Goal: Transaction & Acquisition: Purchase product/service

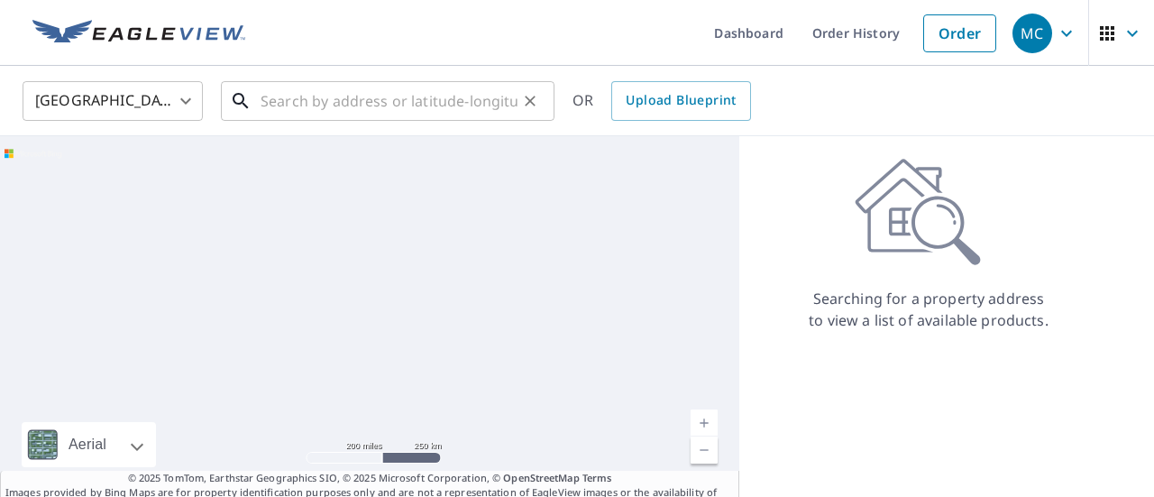
click at [350, 118] on input "text" at bounding box center [389, 101] width 257 height 50
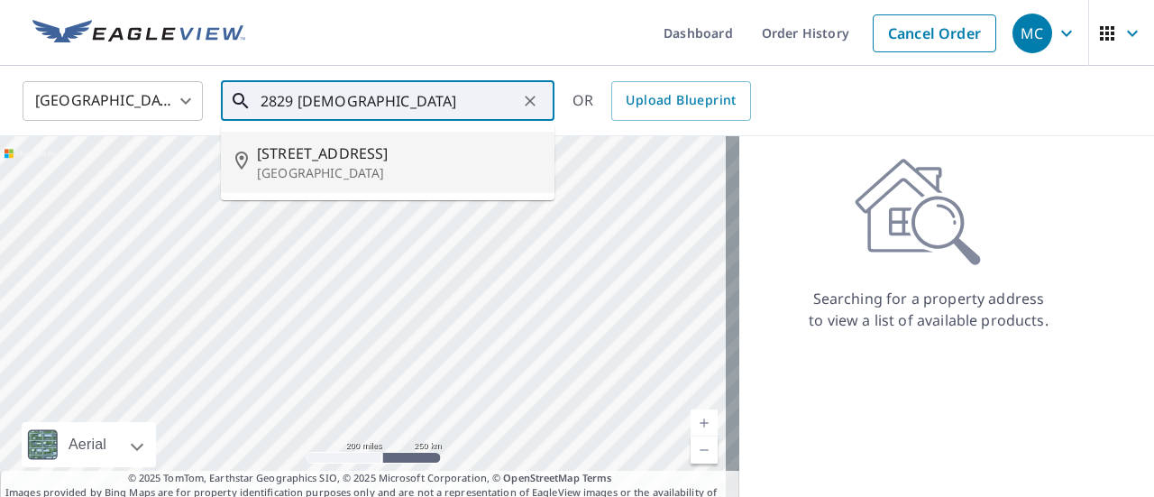
click at [341, 160] on span "[STREET_ADDRESS]" at bounding box center [398, 153] width 283 height 22
type input "[STREET_ADDRESS]"
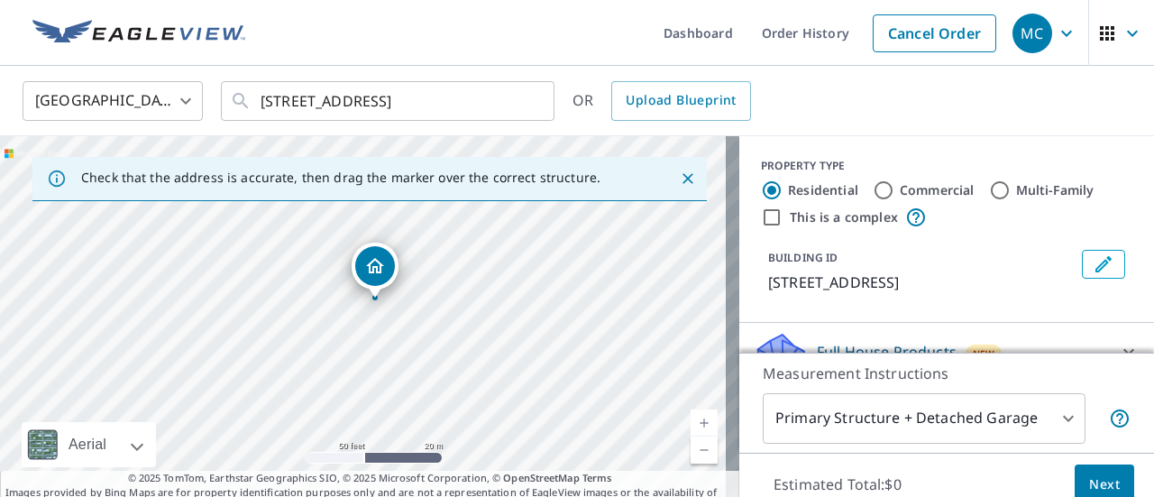
drag, startPoint x: 481, startPoint y: 363, endPoint x: 411, endPoint y: 330, distance: 77.8
click at [411, 330] on div "[STREET_ADDRESS]" at bounding box center [369, 325] width 739 height 379
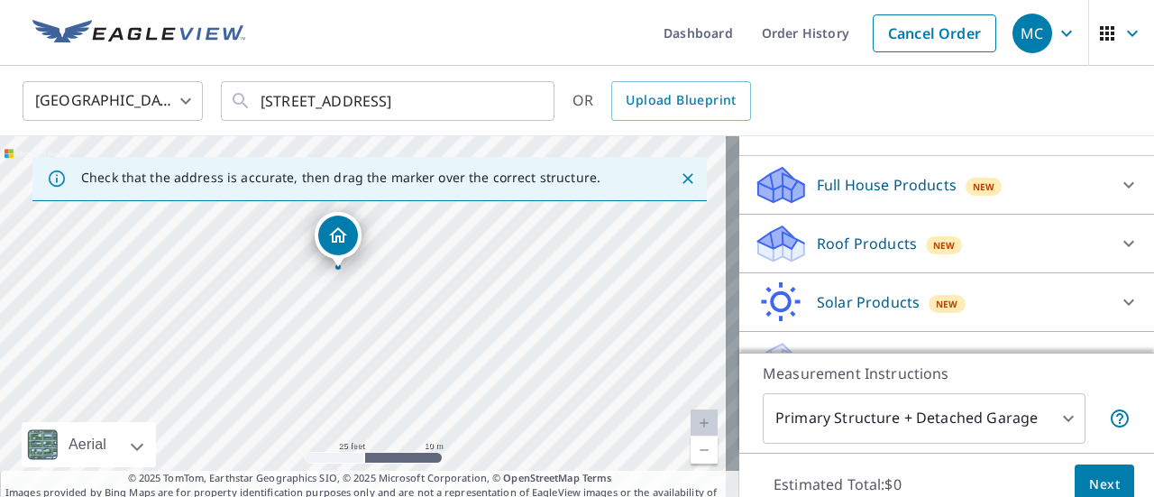
click at [979, 259] on div "Roof Products New" at bounding box center [930, 244] width 353 height 42
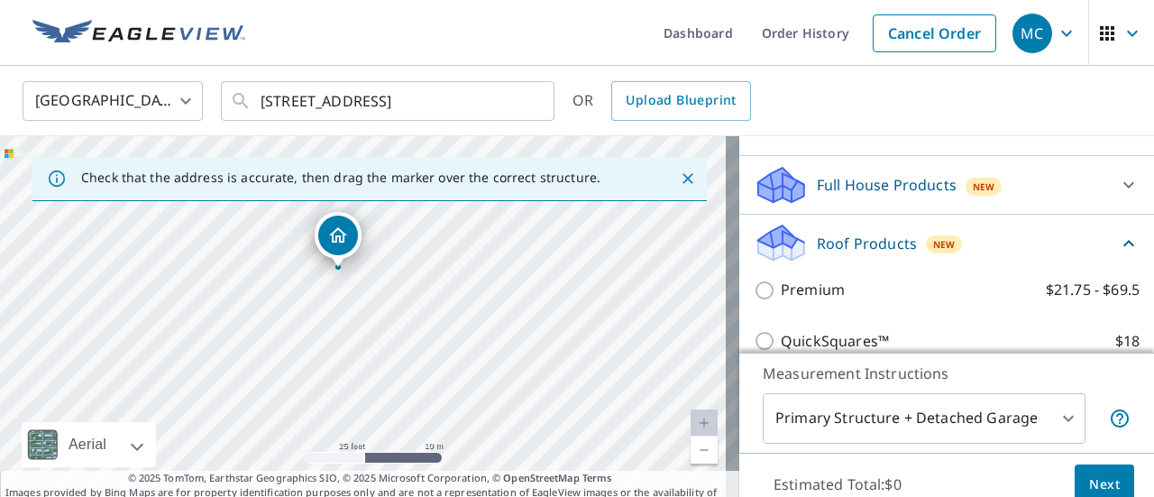
click at [940, 301] on div "Premium $21.75 - $69.5" at bounding box center [947, 289] width 386 height 51
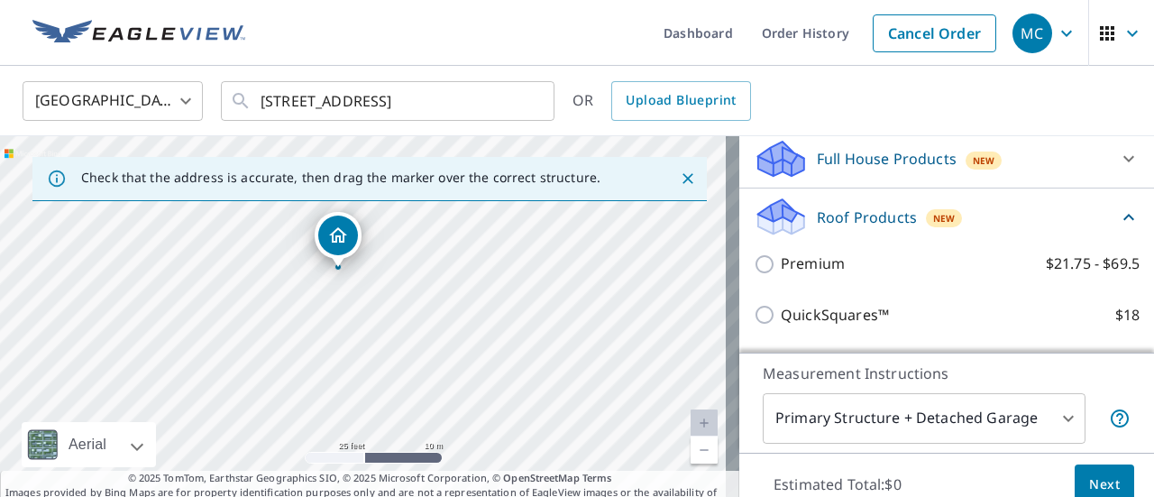
scroll to position [197, 0]
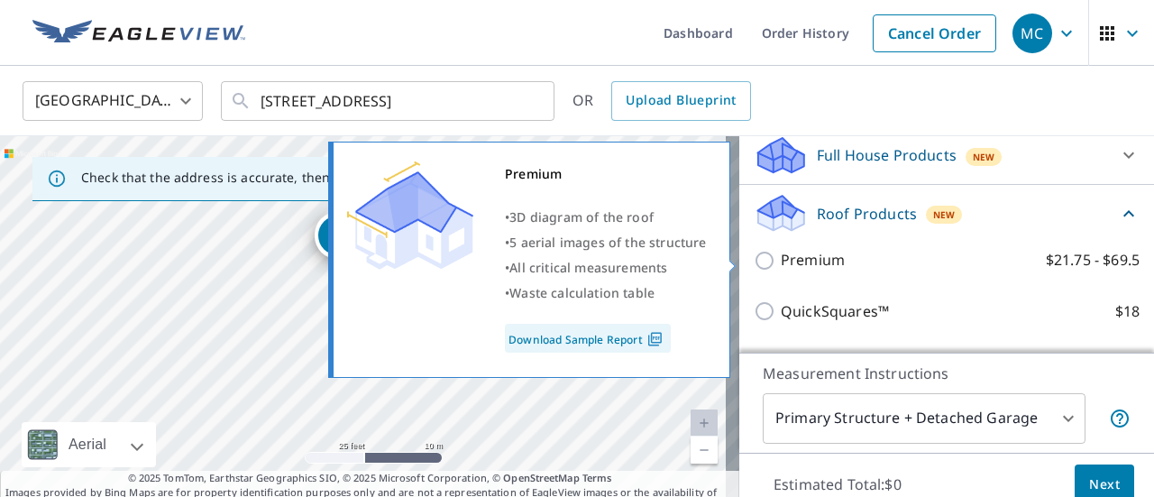
click at [811, 260] on p "Premium" at bounding box center [813, 260] width 64 height 23
click at [781, 260] on input "Premium $21.75 - $69.5" at bounding box center [767, 261] width 27 height 22
checkbox input "true"
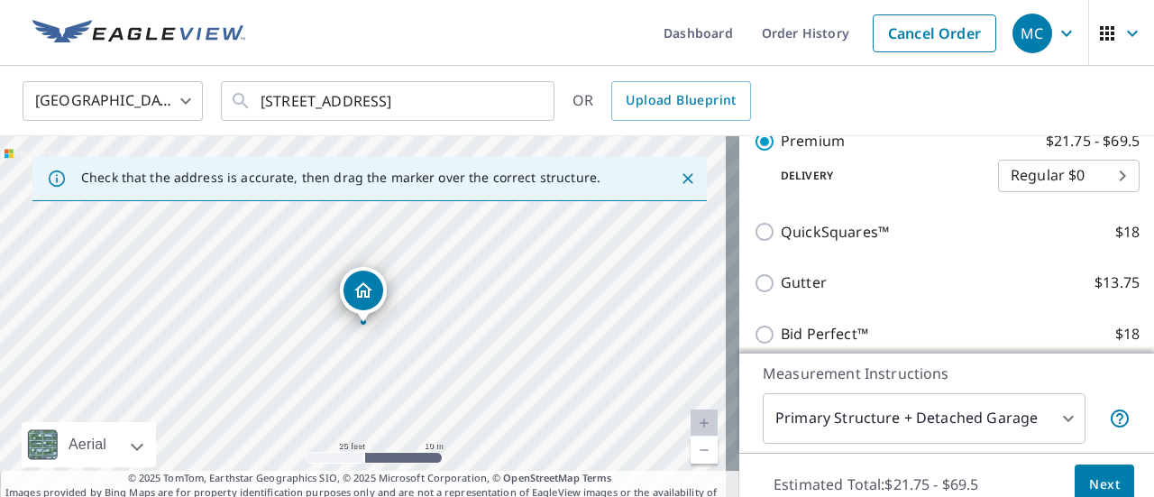
scroll to position [475, 0]
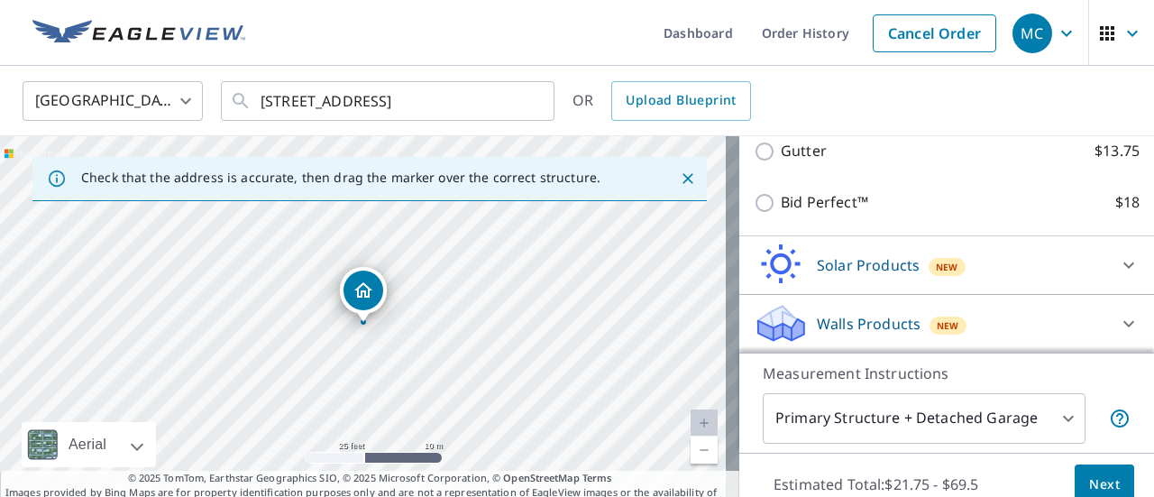
click at [1089, 473] on span "Next" at bounding box center [1104, 484] width 31 height 23
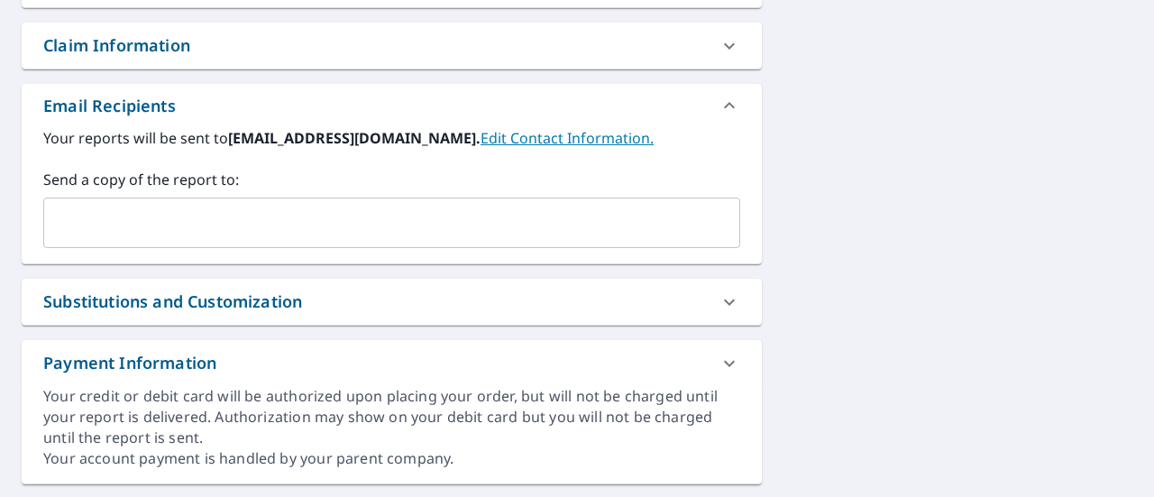
scroll to position [676, 0]
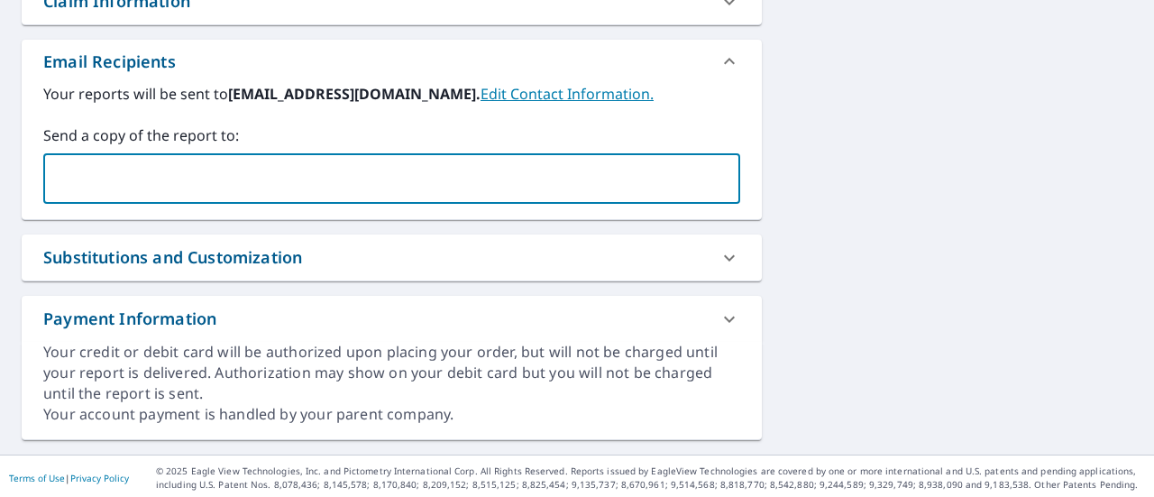
click at [224, 185] on input "text" at bounding box center [378, 178] width 654 height 34
type input "[EMAIL_ADDRESS][DOMAIN_NAME]"
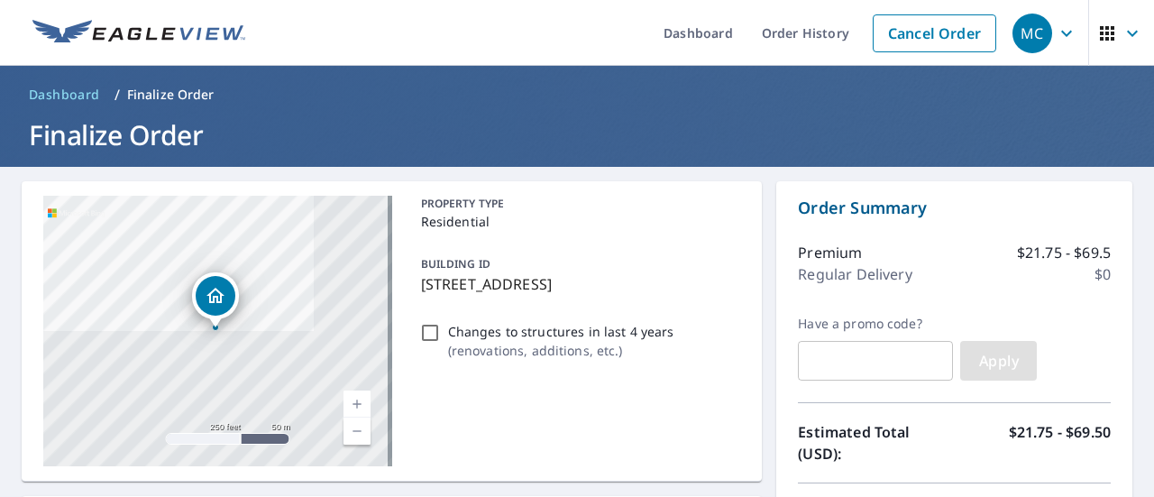
scroll to position [217, 0]
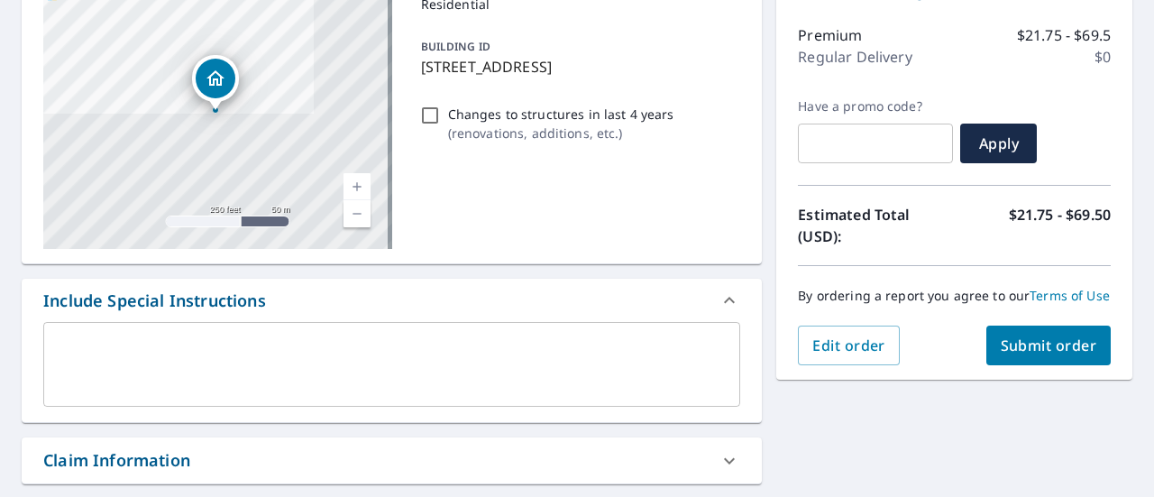
click at [1042, 355] on span "Submit order" at bounding box center [1049, 345] width 96 height 20
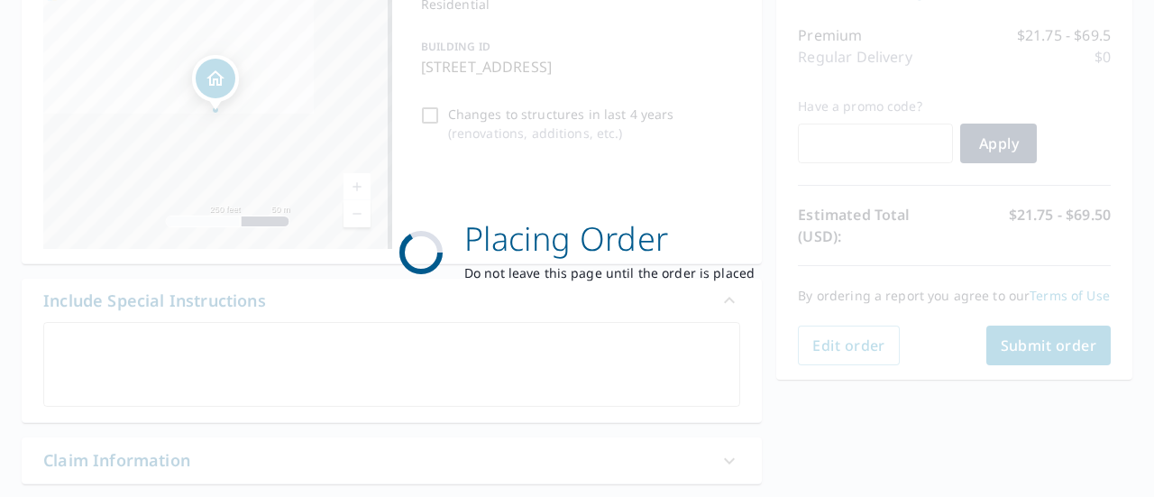
scroll to position [0, 0]
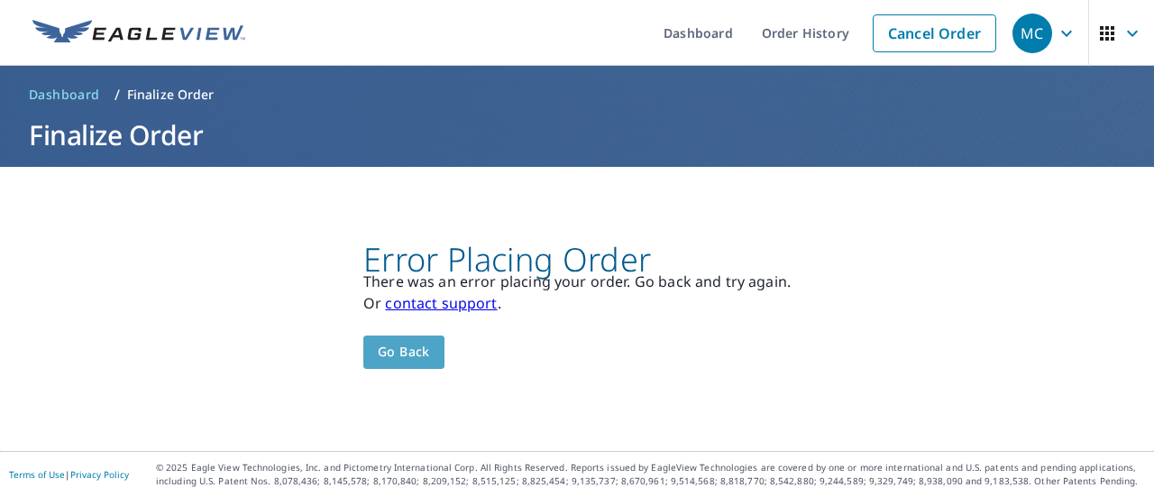
click at [409, 356] on span "Go back" at bounding box center [404, 352] width 52 height 23
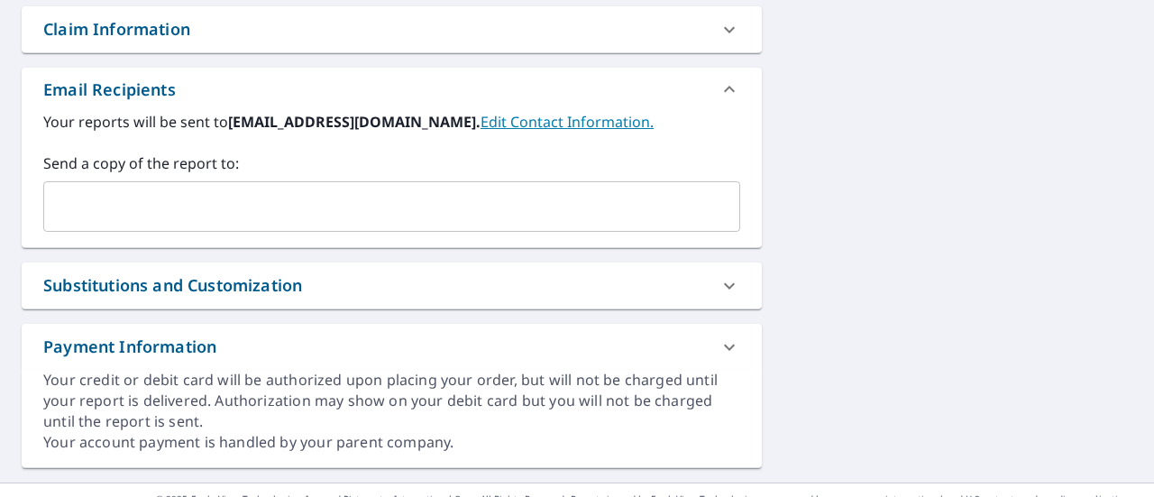
scroll to position [649, 0]
click at [538, 208] on input "text" at bounding box center [378, 205] width 654 height 34
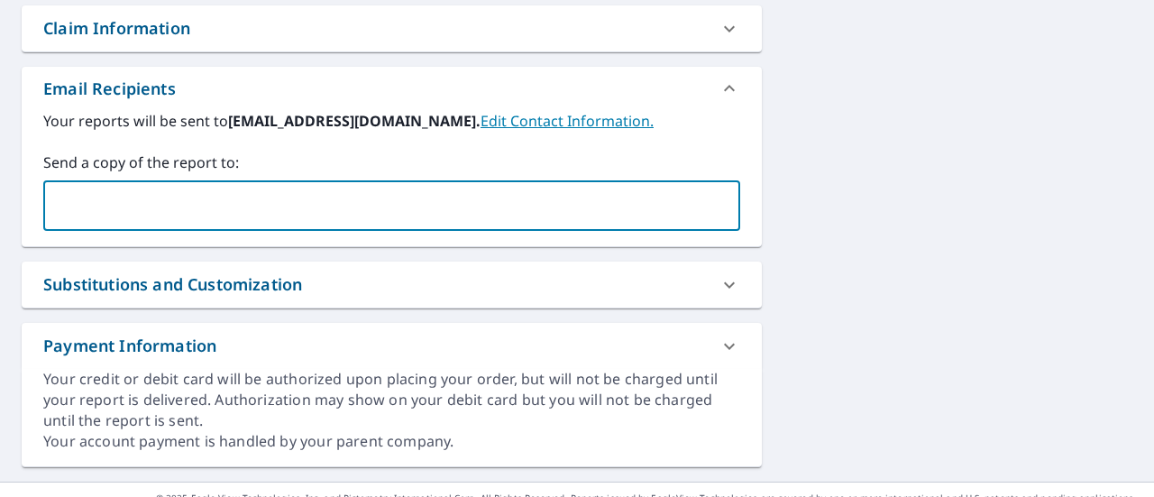
type input "[EMAIL_ADDRESS][DOMAIN_NAME]"
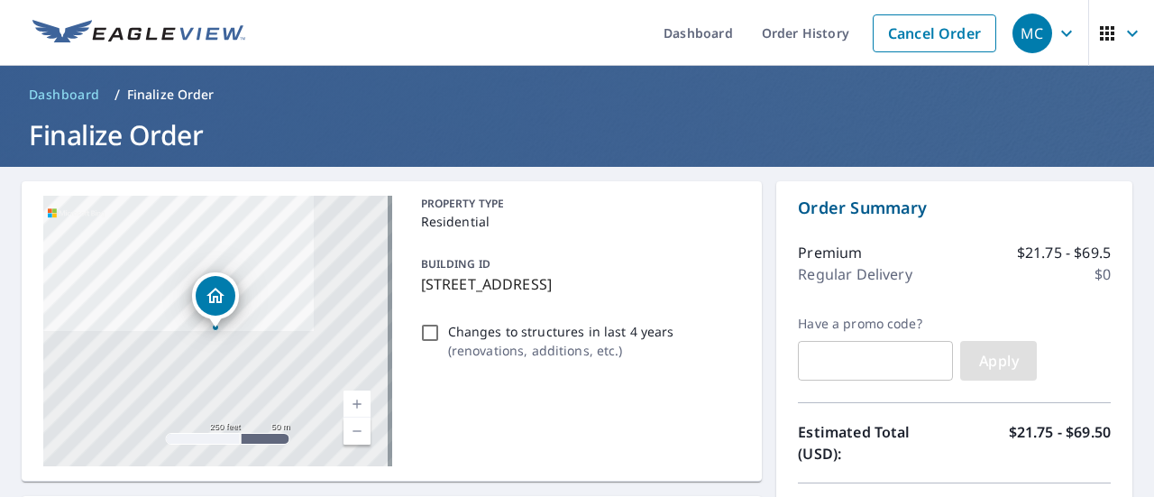
scroll to position [252, 0]
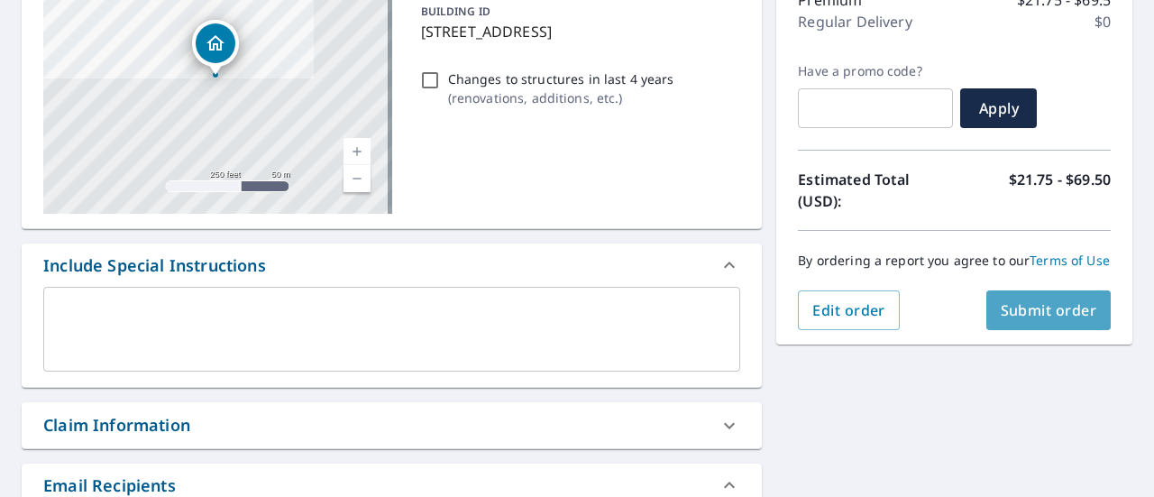
click at [1020, 330] on button "Submit order" at bounding box center [1048, 310] width 125 height 40
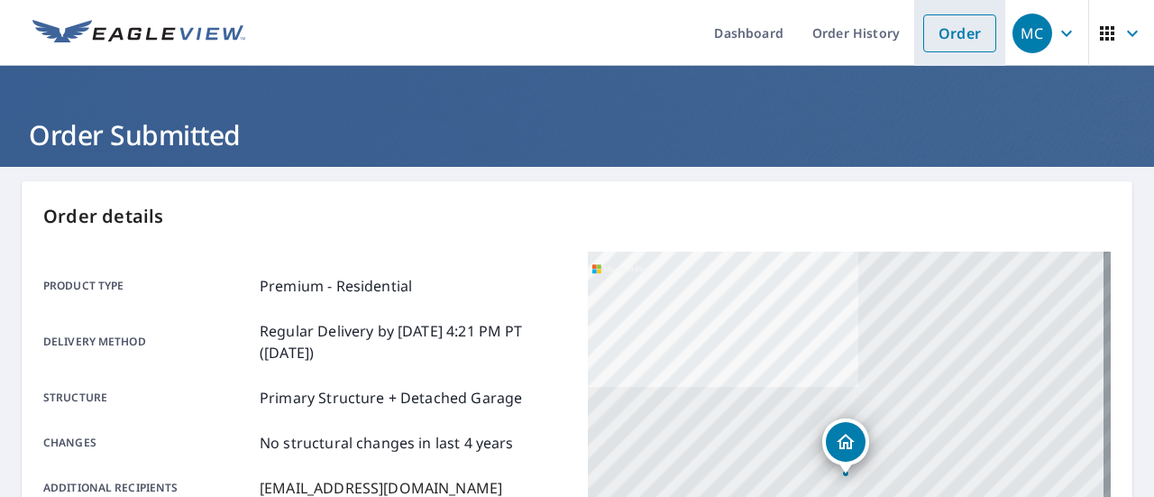
click at [945, 18] on link "Order" at bounding box center [959, 33] width 73 height 38
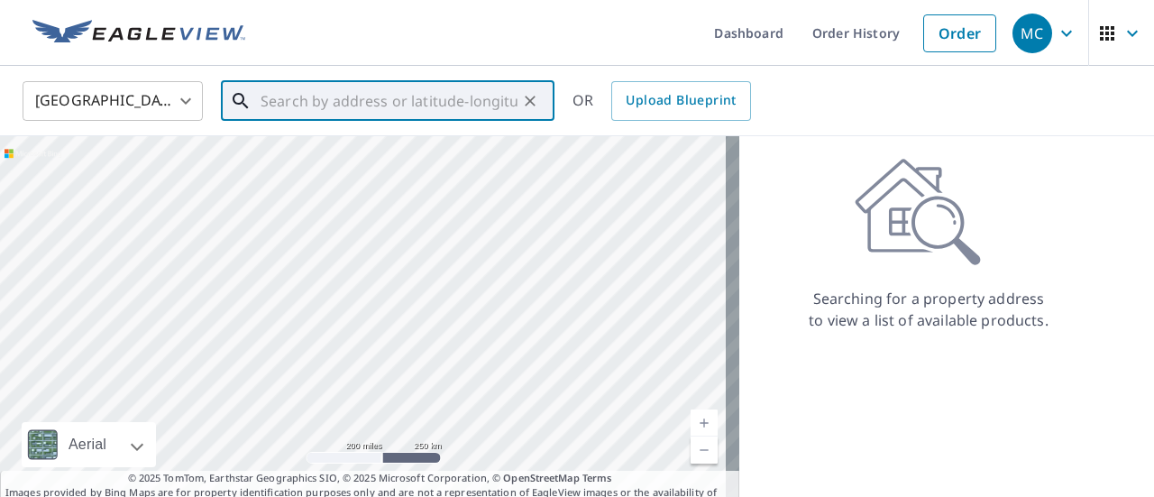
click at [378, 82] on input "text" at bounding box center [389, 101] width 257 height 50
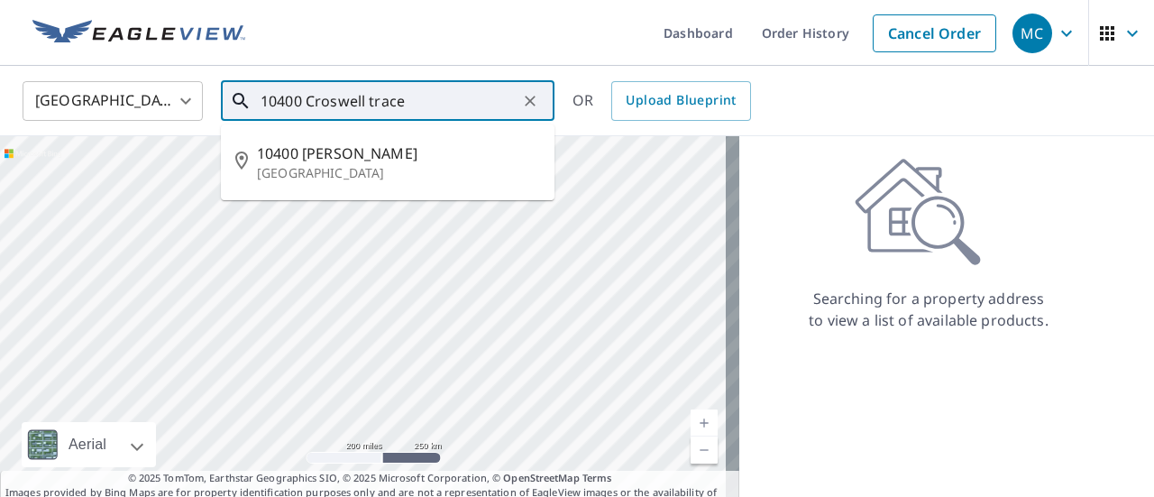
click at [409, 178] on p "[GEOGRAPHIC_DATA]" at bounding box center [398, 173] width 283 height 18
type input "[STREET_ADDRESS]"
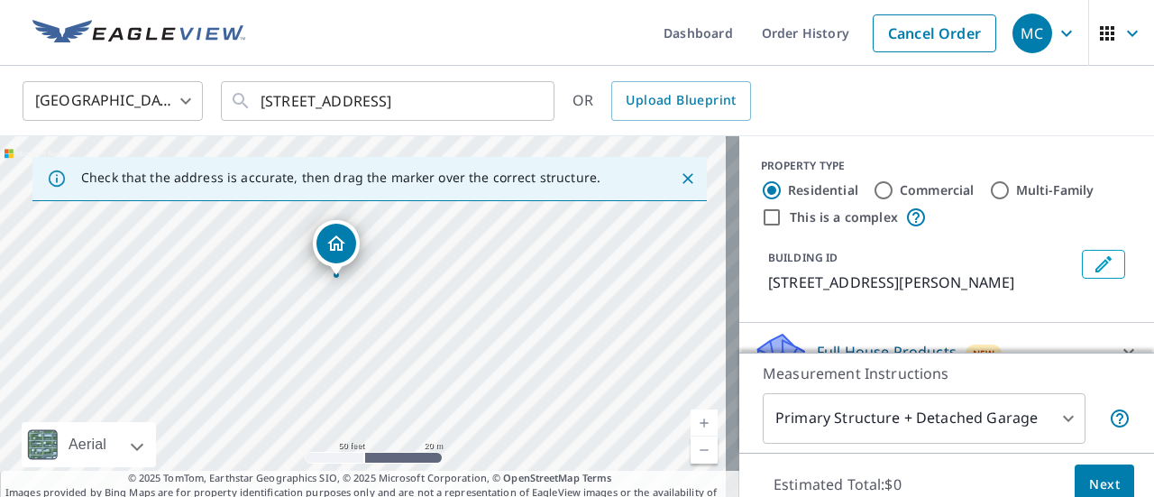
drag, startPoint x: 417, startPoint y: 345, endPoint x: 378, endPoint y: 255, distance: 98.1
click at [378, 255] on div "[STREET_ADDRESS]" at bounding box center [369, 325] width 739 height 379
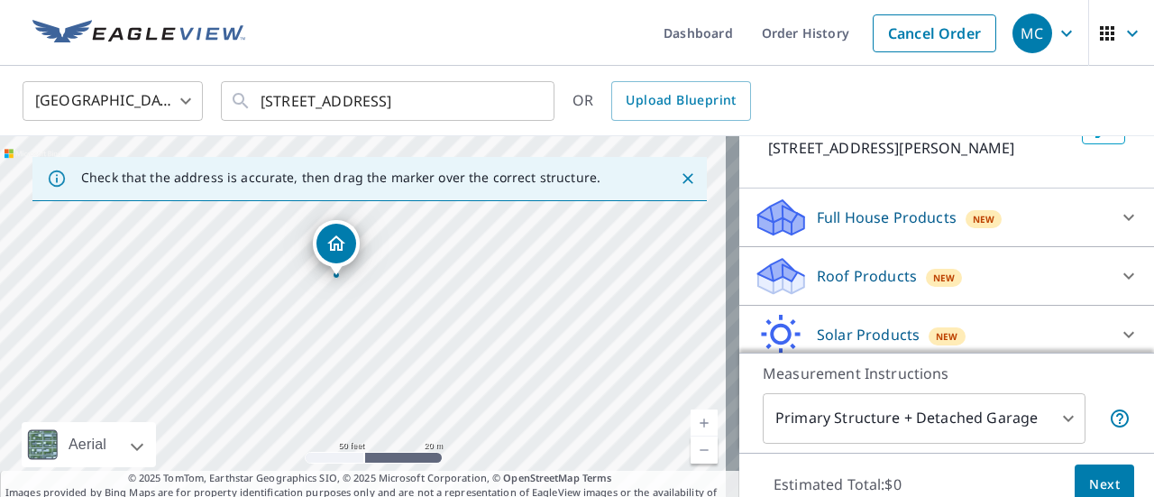
click at [894, 272] on p "Roof Products" at bounding box center [867, 276] width 100 height 22
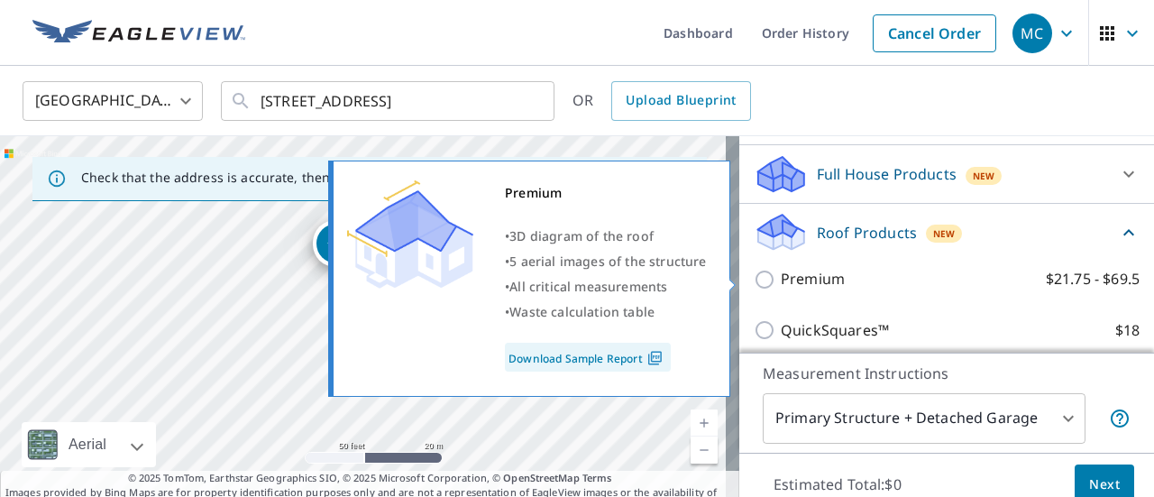
click at [869, 270] on label "Premium $21.75 - $69.5" at bounding box center [960, 279] width 359 height 23
click at [781, 270] on input "Premium $21.75 - $69.5" at bounding box center [767, 280] width 27 height 22
checkbox input "true"
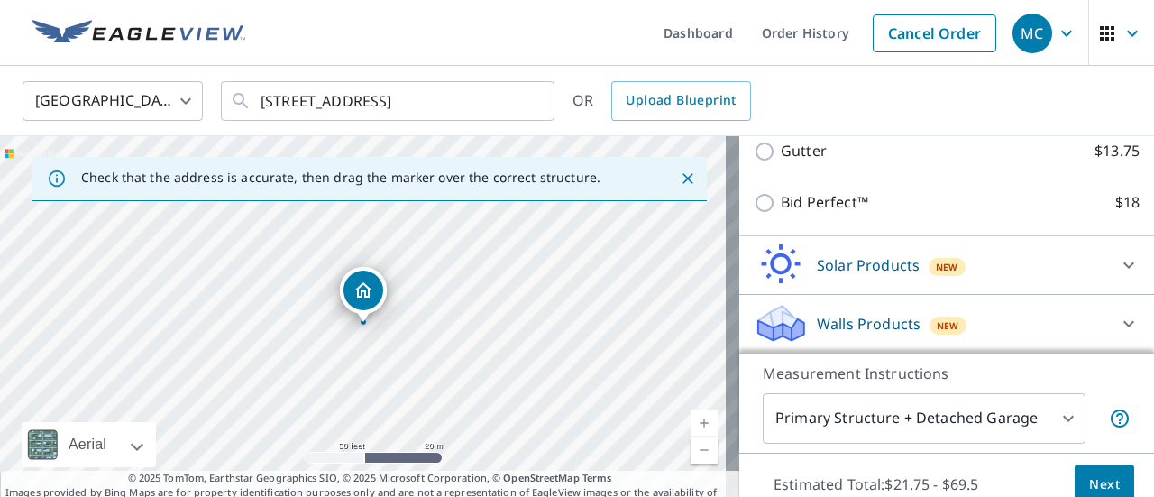
scroll to position [63, 0]
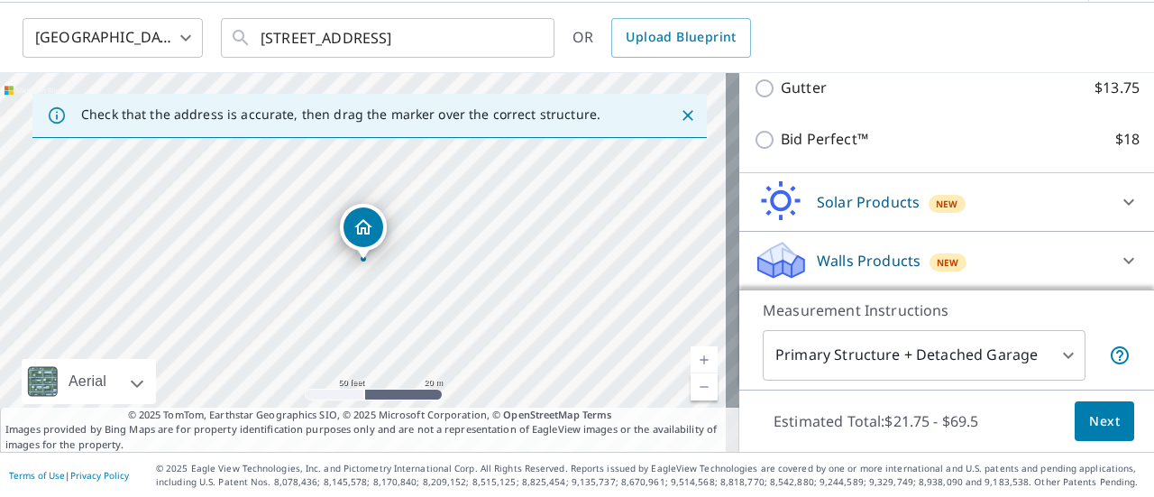
click at [1089, 418] on span "Next" at bounding box center [1104, 421] width 31 height 23
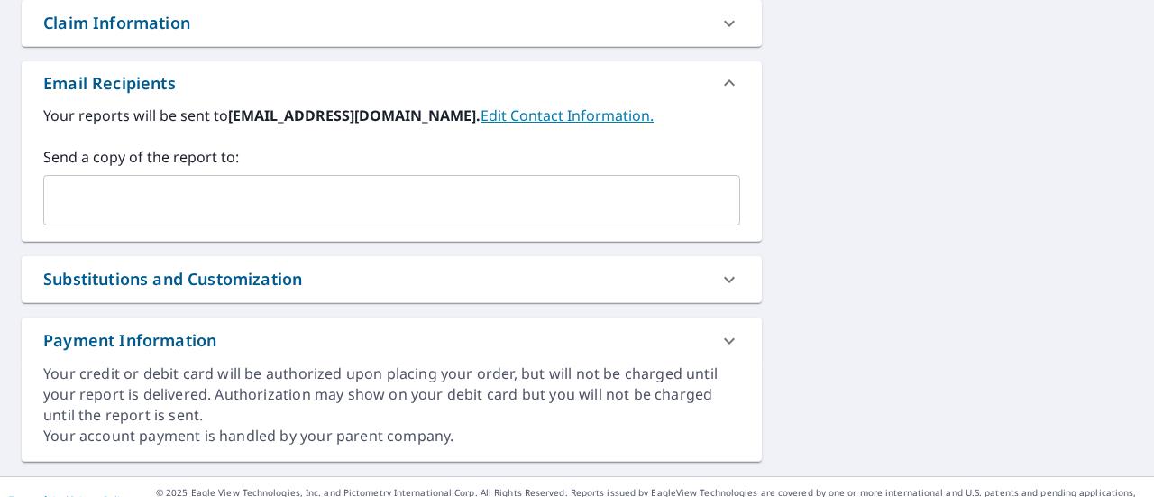
scroll to position [655, 0]
click at [323, 198] on input "text" at bounding box center [378, 200] width 654 height 34
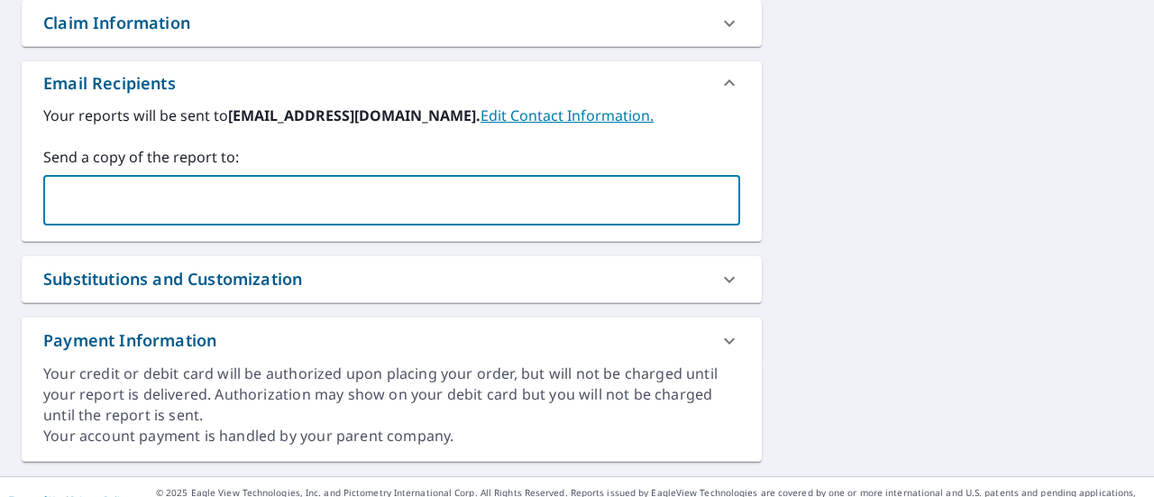
type input "[EMAIL_ADDRESS][DOMAIN_NAME]"
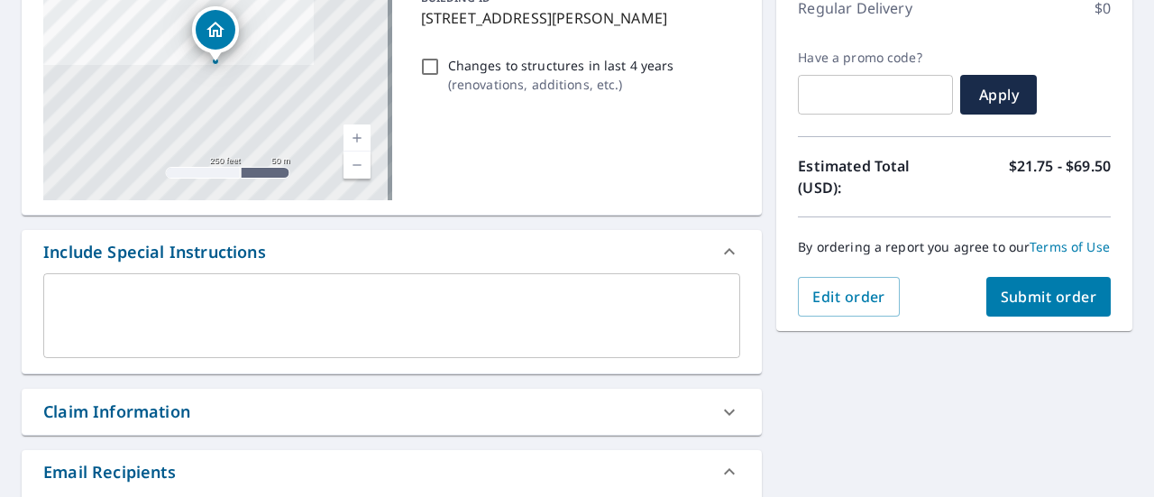
scroll to position [267, 0]
click at [1030, 306] on span "Submit order" at bounding box center [1049, 296] width 96 height 20
